Goal: Transaction & Acquisition: Purchase product/service

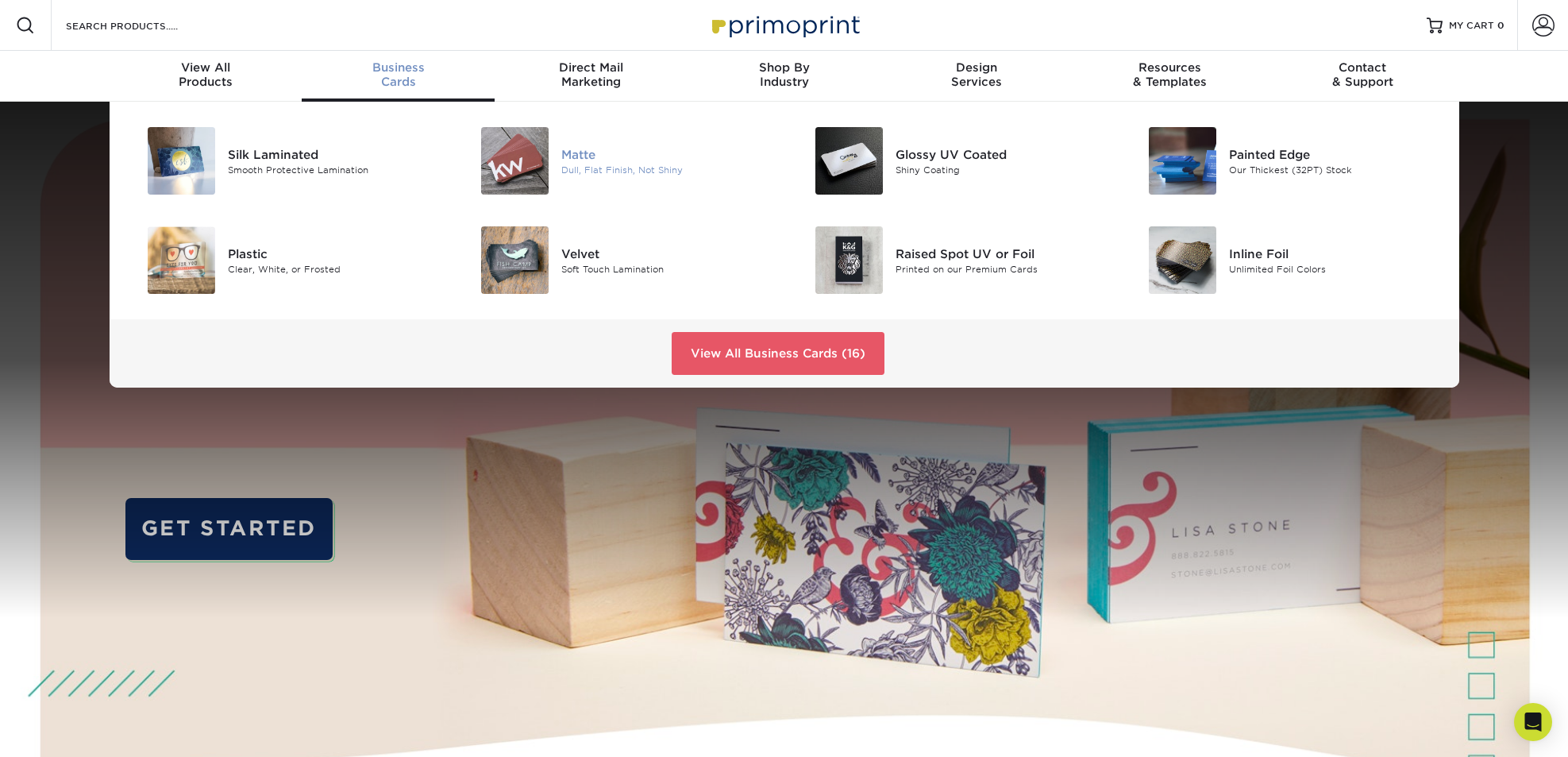
click at [534, 167] on img at bounding box center [514, 161] width 68 height 68
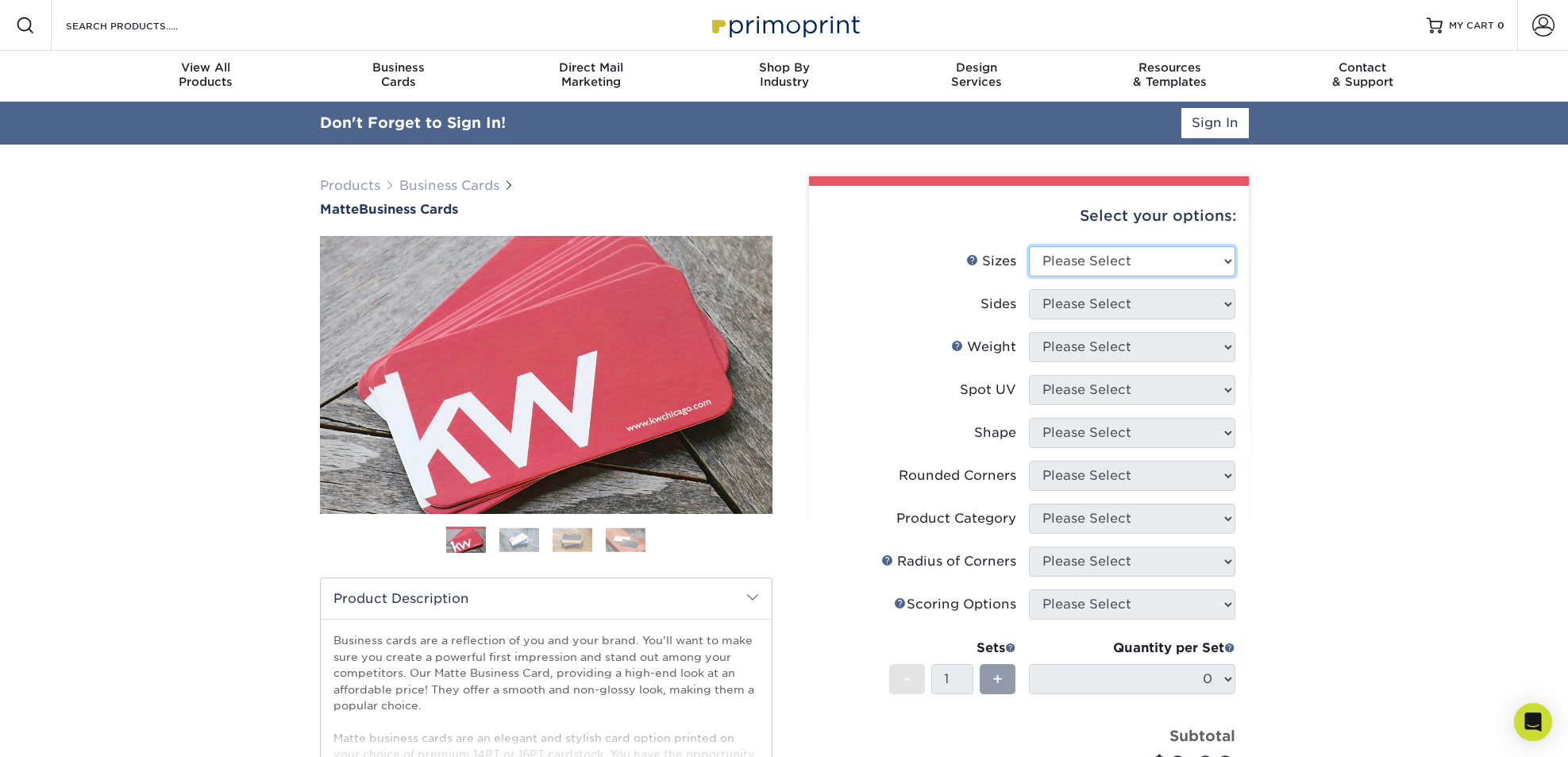
click at [1116, 260] on select "Please Select 1.5" x 3.5" - Mini 1.75" x 3.5" - Mini 2" x 2" - Square 2" x 3" -…" at bounding box center [1132, 260] width 207 height 30
select select "2.00x3.50"
click at [1029, 246] on select "Please Select 1.5" x 3.5" - Mini 1.75" x 3.5" - Mini 2" x 2" - Square 2" x 3" -…" at bounding box center [1132, 260] width 207 height 30
click at [1119, 303] on select "Please Select Print Both Sides Print Front Only" at bounding box center [1132, 304] width 207 height 30
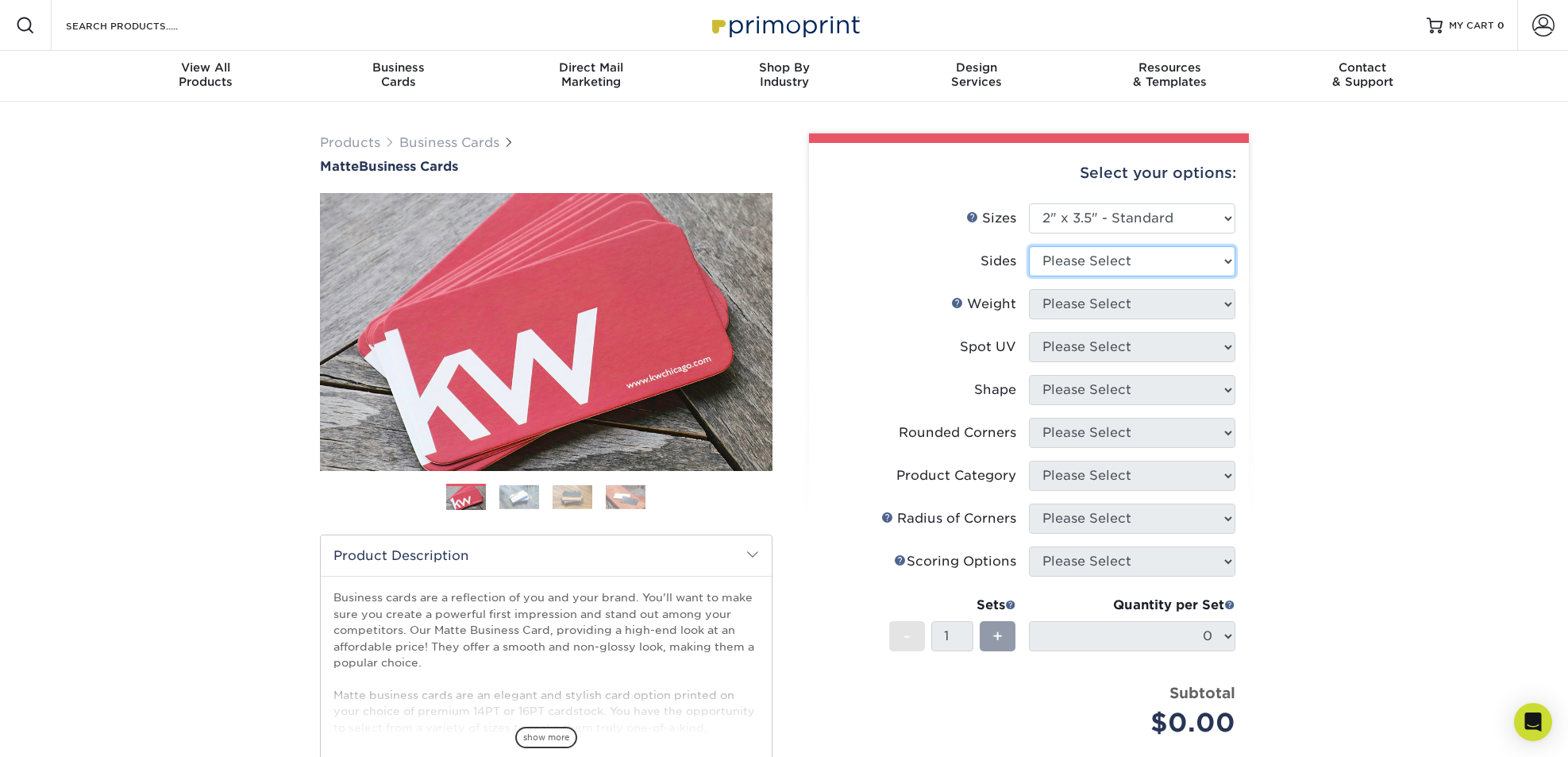
select select "13abbda7-1d64-4f25-8bb2-c179b224825d"
click at [1029, 246] on select "Please Select Print Both Sides Print Front Only" at bounding box center [1132, 260] width 207 height 30
click at [1120, 310] on select "Please Select 16PT 14PT" at bounding box center [1132, 304] width 207 height 30
select select "16PT"
click at [1029, 289] on select "Please Select 16PT 14PT" at bounding box center [1132, 304] width 207 height 30
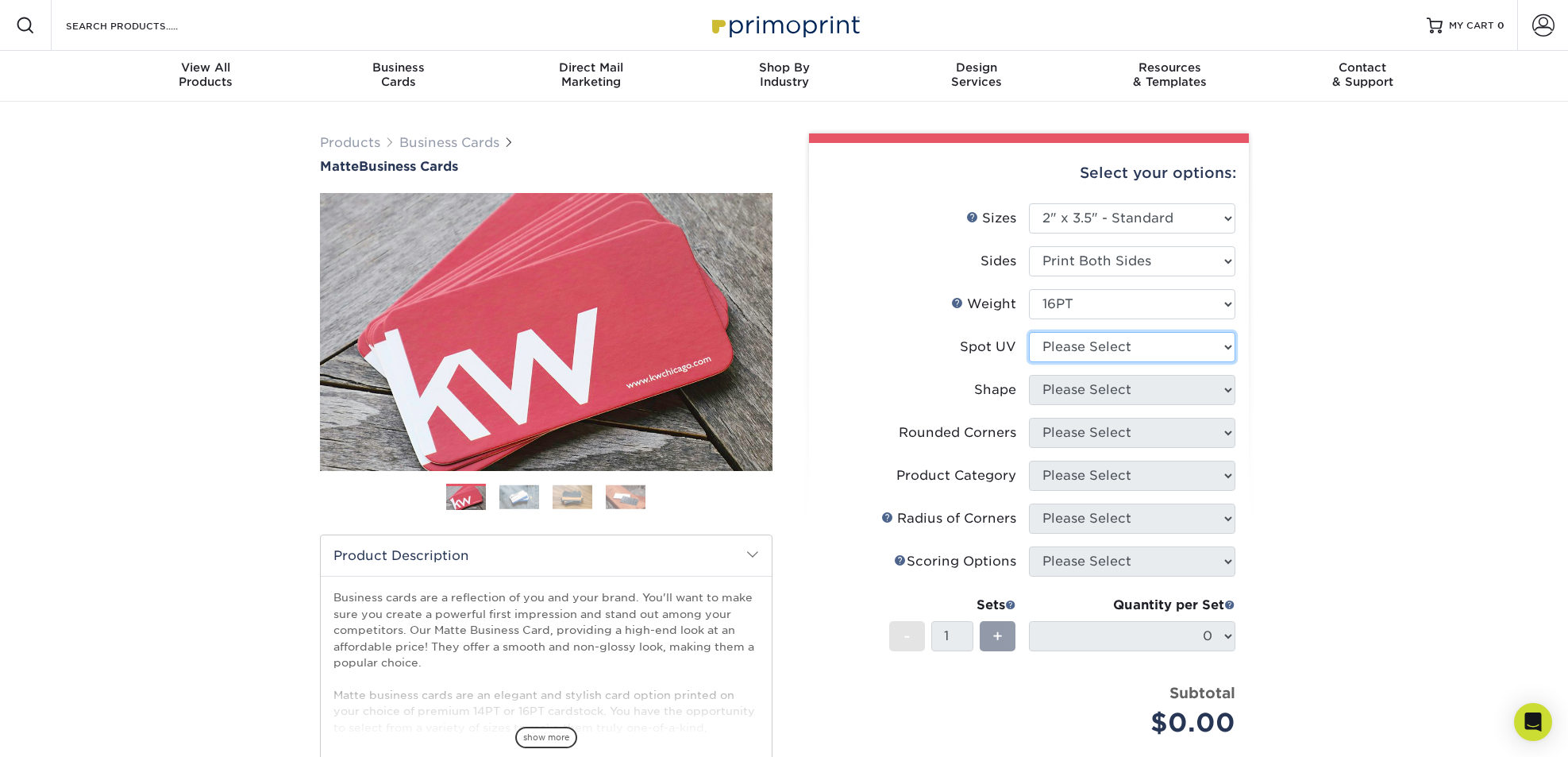
click at [1119, 342] on select "Please Select No Spot UV Front and Back (Both Sides) Front Only Back Only" at bounding box center [1132, 346] width 207 height 30
select select "3"
click at [1029, 332] on select "Please Select No Spot UV Front and Back (Both Sides) Front Only Back Only" at bounding box center [1132, 346] width 207 height 30
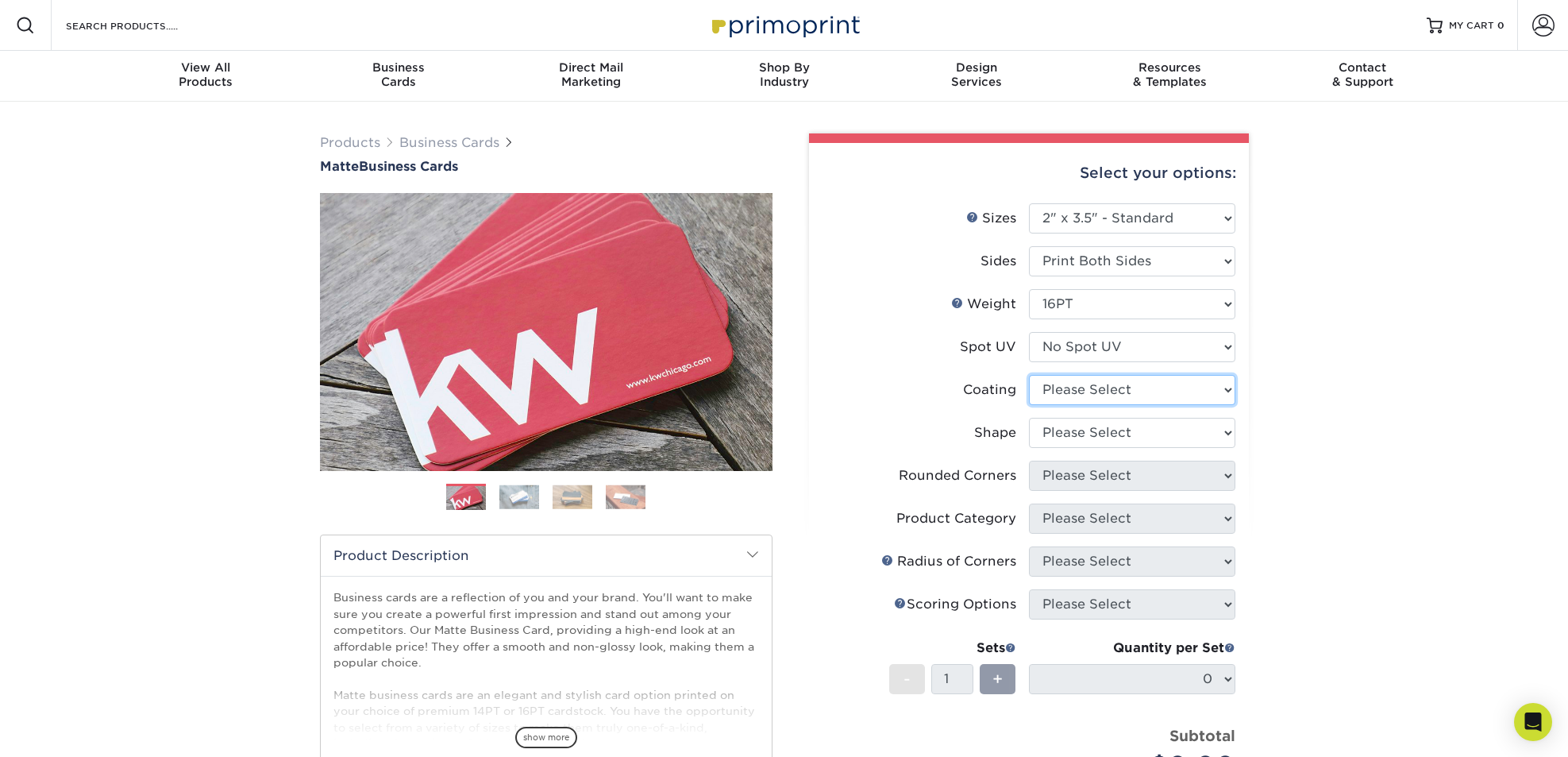
click at [1120, 387] on select at bounding box center [1132, 390] width 207 height 30
select select "121bb7b5-3b4d-429f-bd8d-bbf80e953313"
click at [1029, 375] on select at bounding box center [1132, 390] width 207 height 30
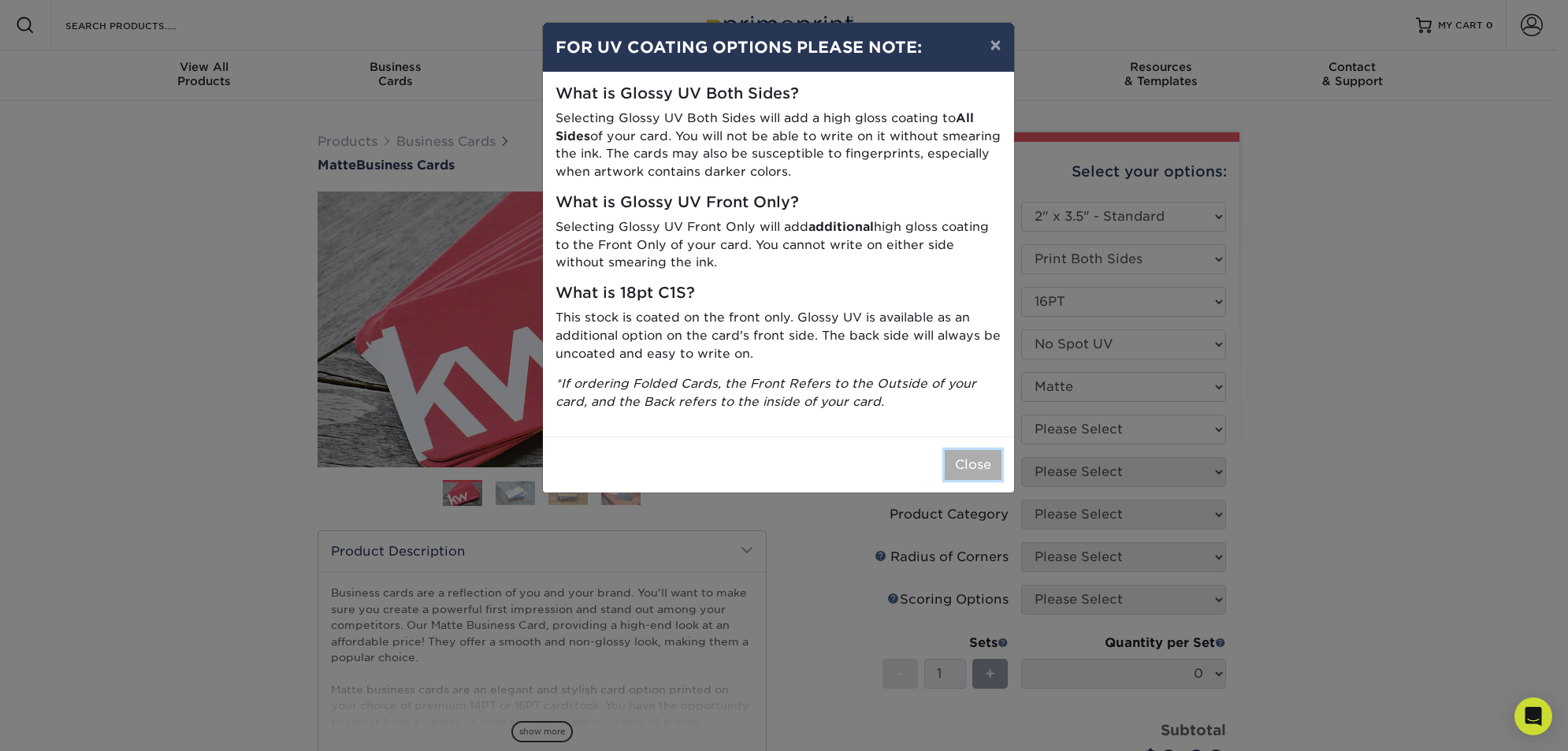
click at [988, 466] on button "Close" at bounding box center [973, 464] width 57 height 30
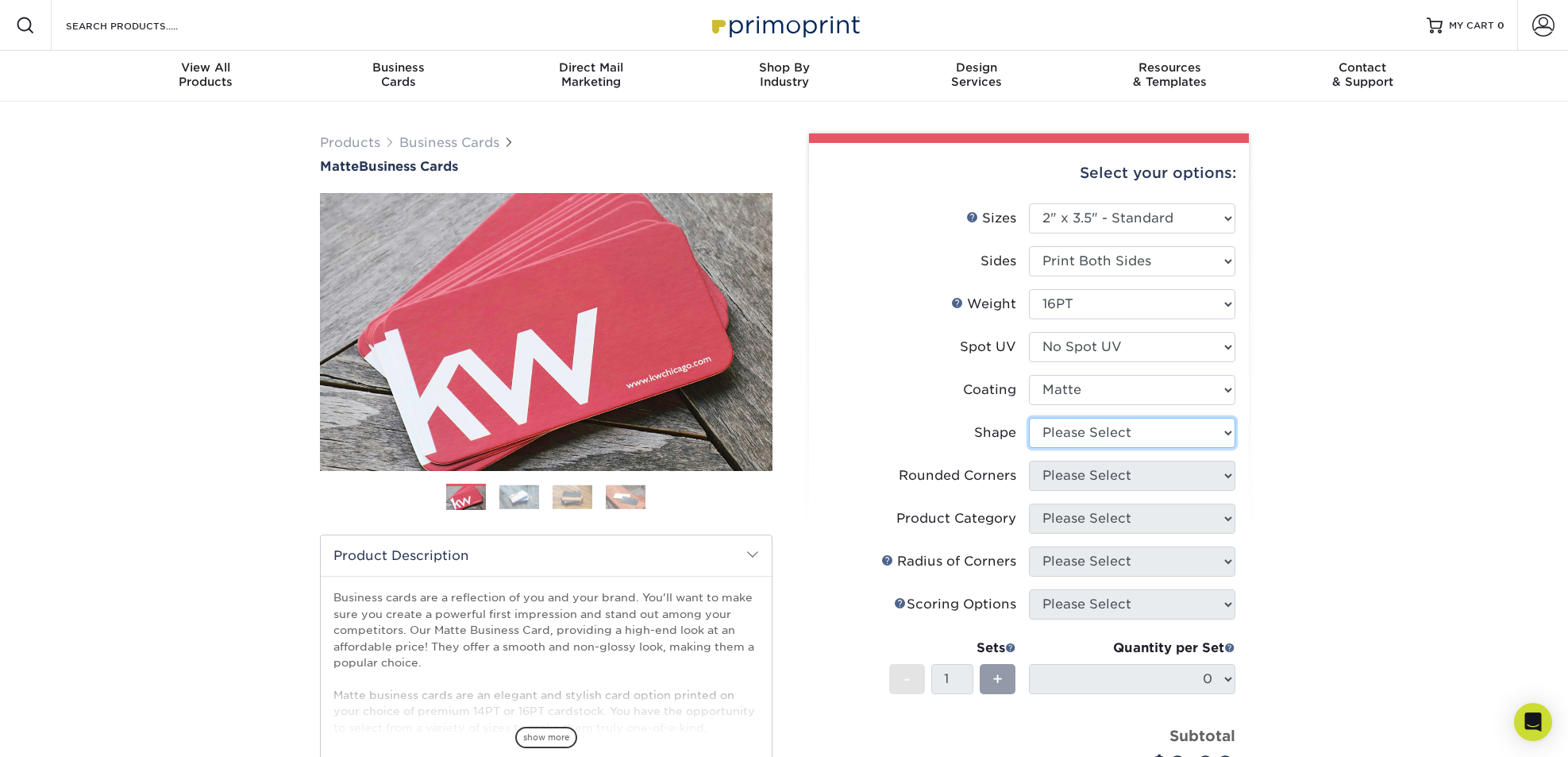
click at [1151, 429] on select "Please Select Standard Oval" at bounding box center [1132, 432] width 207 height 30
select select "standard"
click at [1029, 417] on select "Please Select Standard Oval" at bounding box center [1132, 432] width 207 height 30
click at [1146, 473] on select "Please Select Yes - Round 2 Corners Yes - Round 4 Corners No" at bounding box center [1132, 475] width 207 height 30
select select "0"
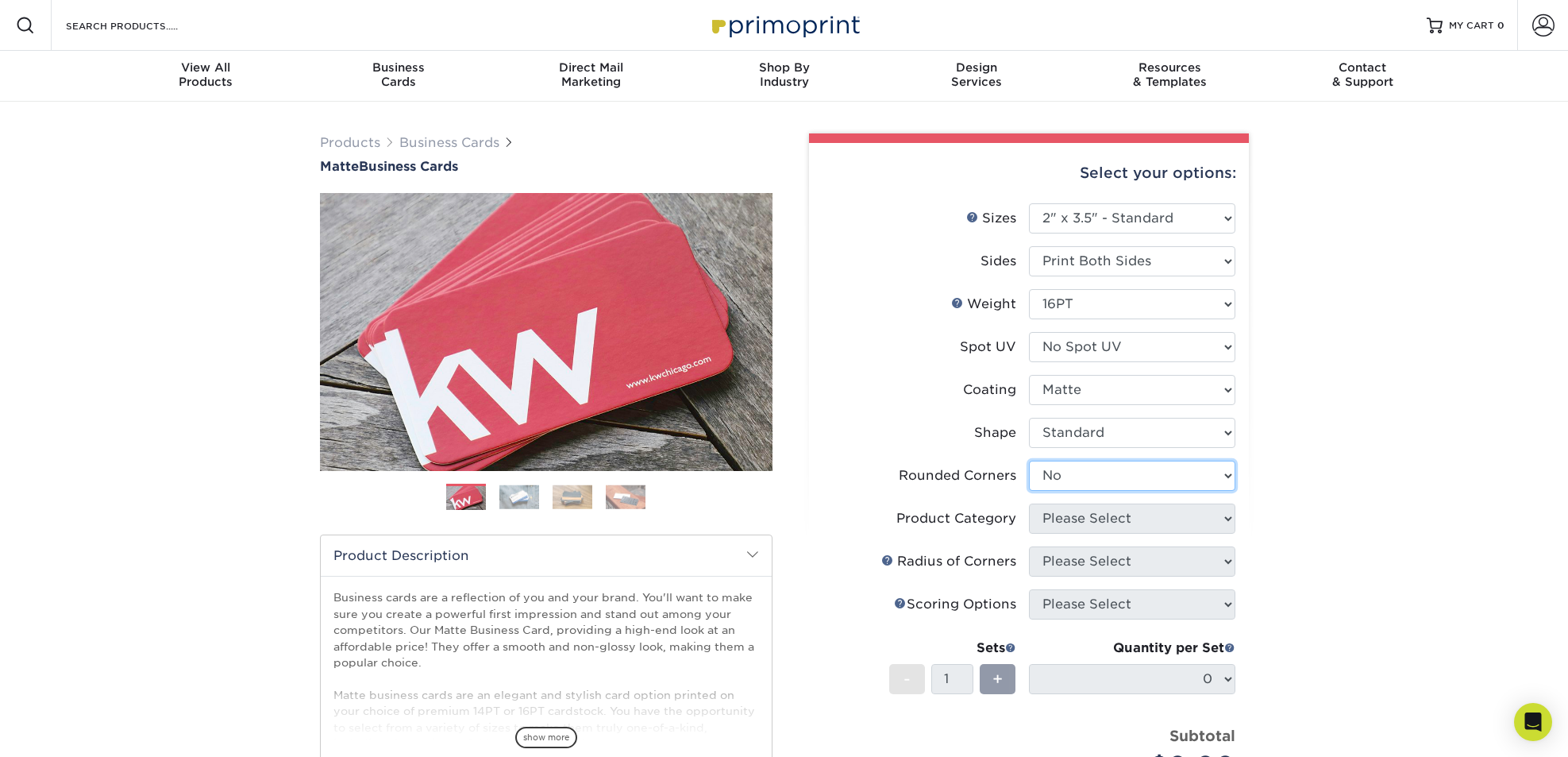
click at [1029, 461] on select "Please Select Yes - Round 2 Corners Yes - Round 4 Corners No" at bounding box center [1132, 475] width 207 height 30
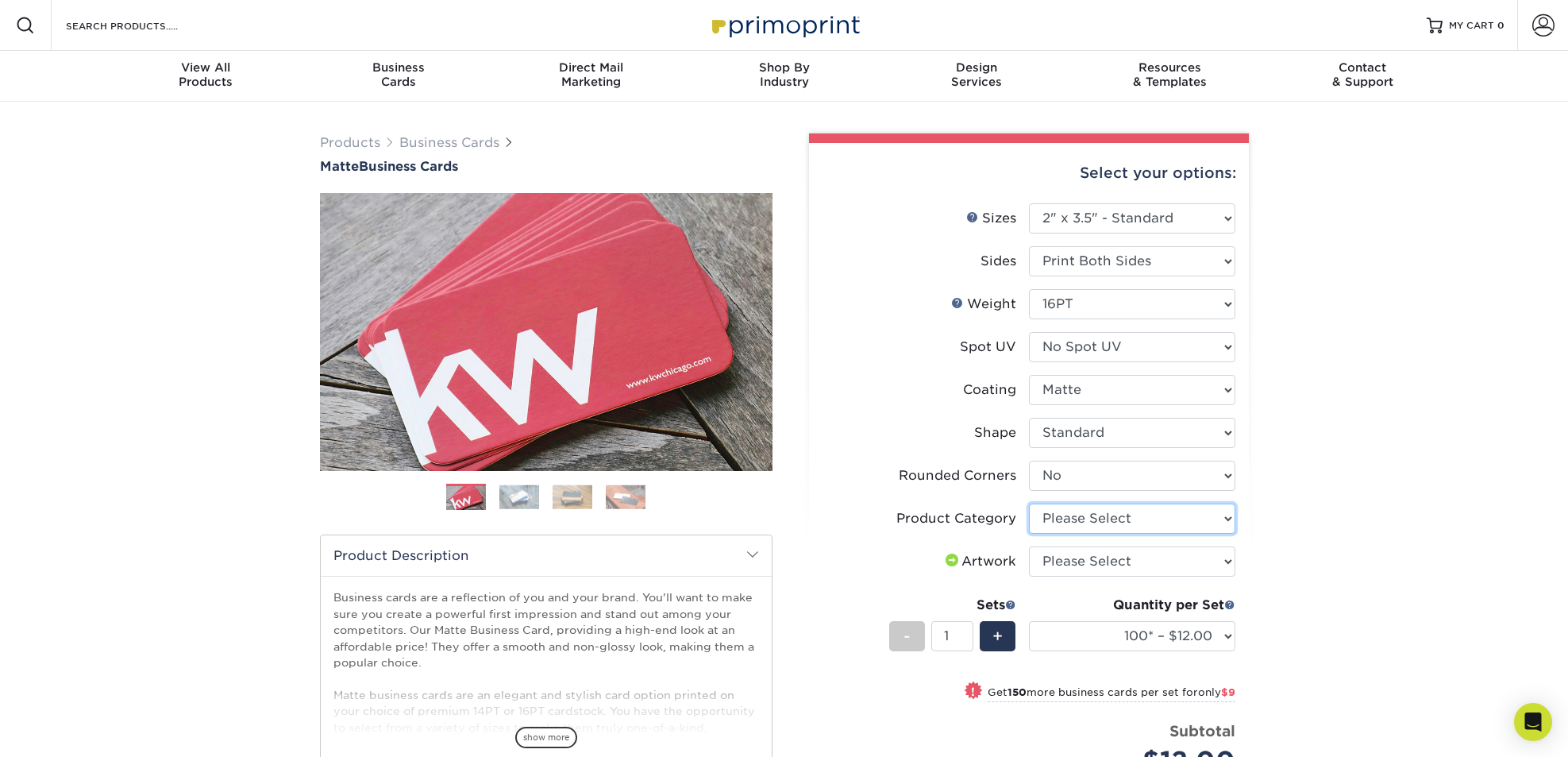
click at [1128, 523] on select "Please Select Business Cards" at bounding box center [1132, 518] width 207 height 30
select select "3b5148f1-0588-4f88-a218-97bcfdce65c1"
click at [1029, 503] on select "Please Select Business Cards" at bounding box center [1132, 518] width 207 height 30
click at [1128, 556] on select "Please Select I will upload files I need a design - $100" at bounding box center [1132, 561] width 207 height 30
select select "upload"
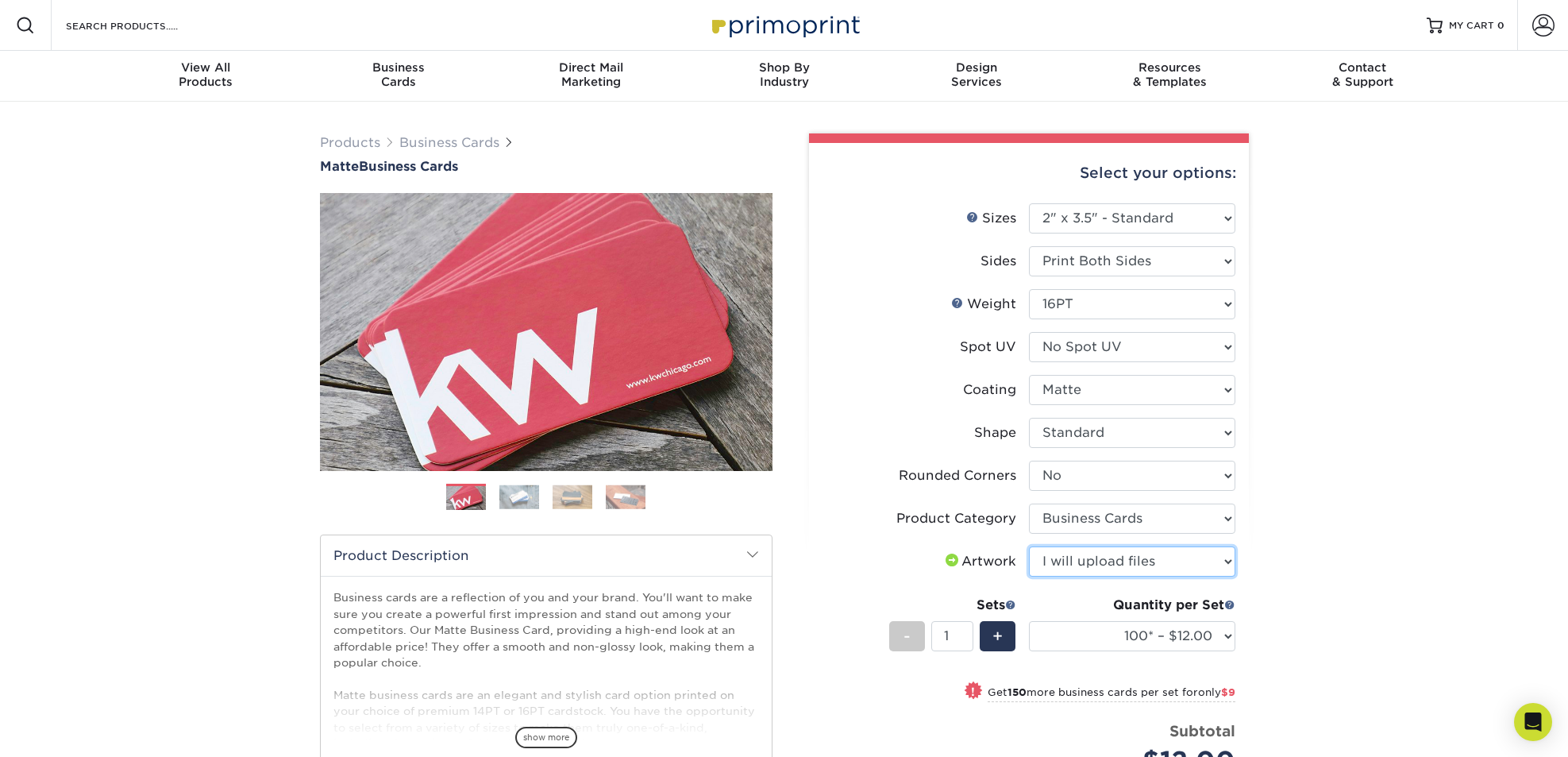
click at [1029, 546] on select "Please Select I will upload files I need a design - $100" at bounding box center [1132, 561] width 207 height 30
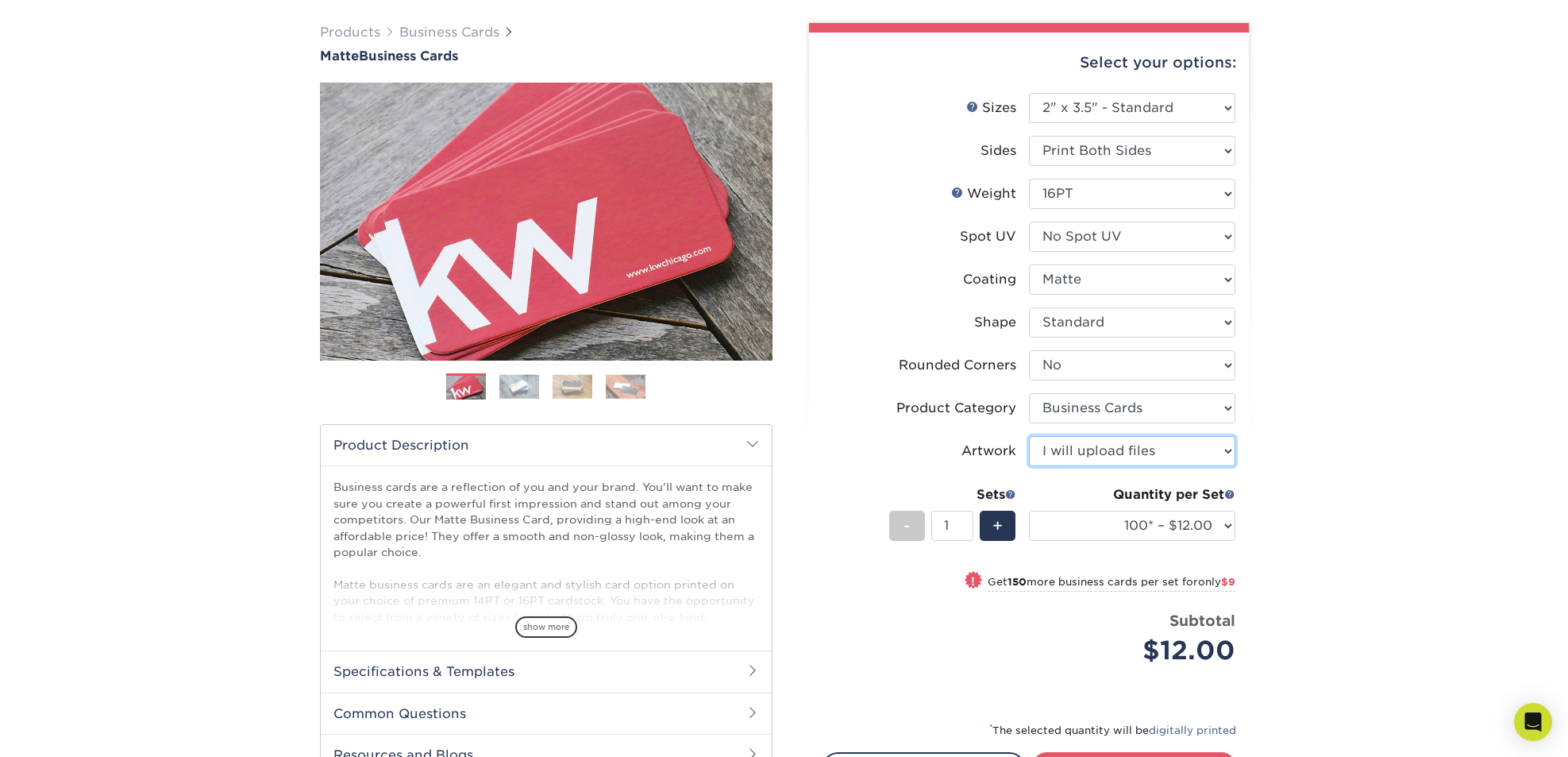
scroll to position [116, 0]
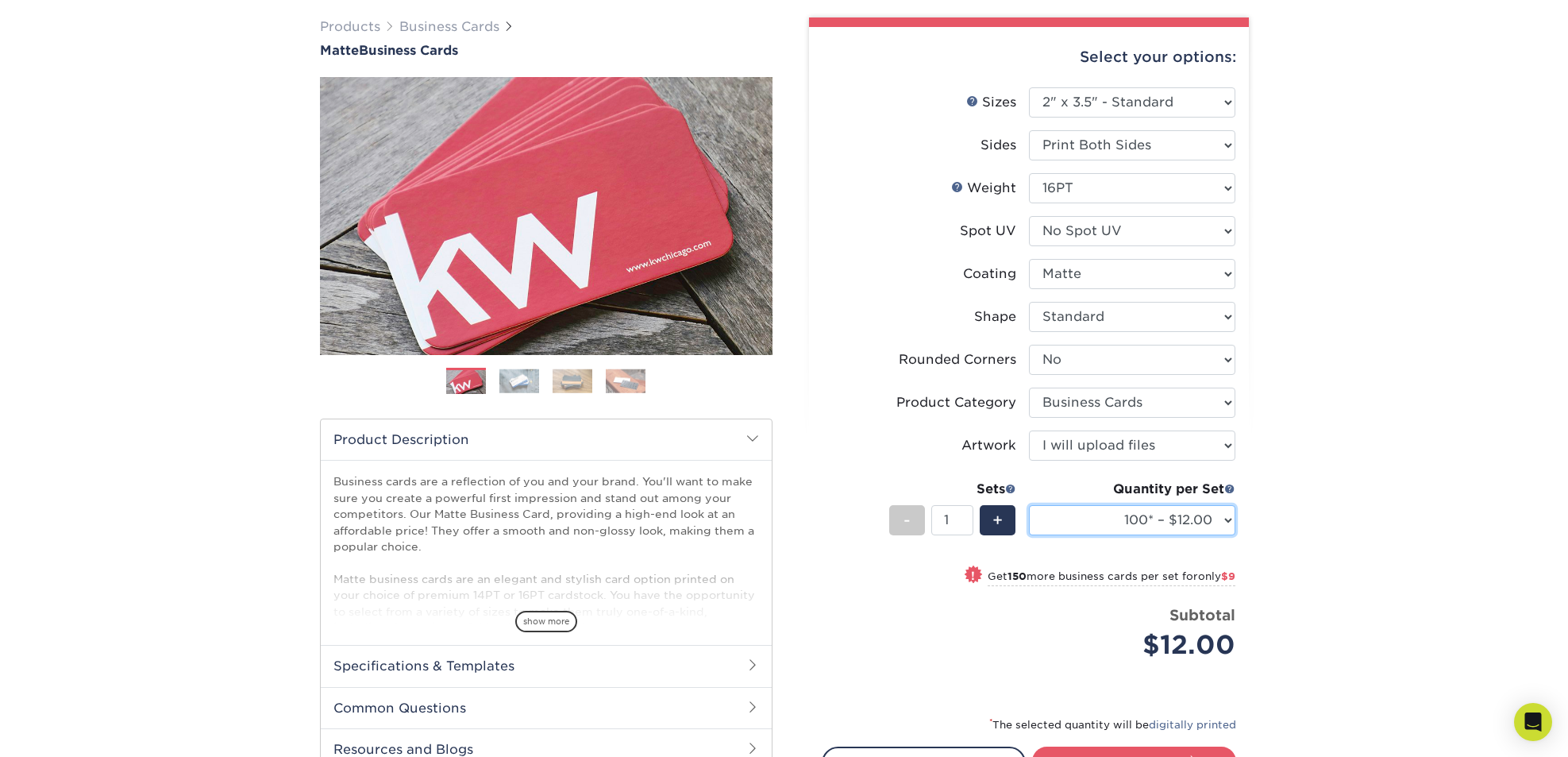
click at [1229, 518] on select "100* – $12.00 250* – $21.00 500 – $42.00 1000 – $53.00 2500 – $95.00 5000 – $18…" at bounding box center [1132, 519] width 207 height 30
